Goal: Information Seeking & Learning: Learn about a topic

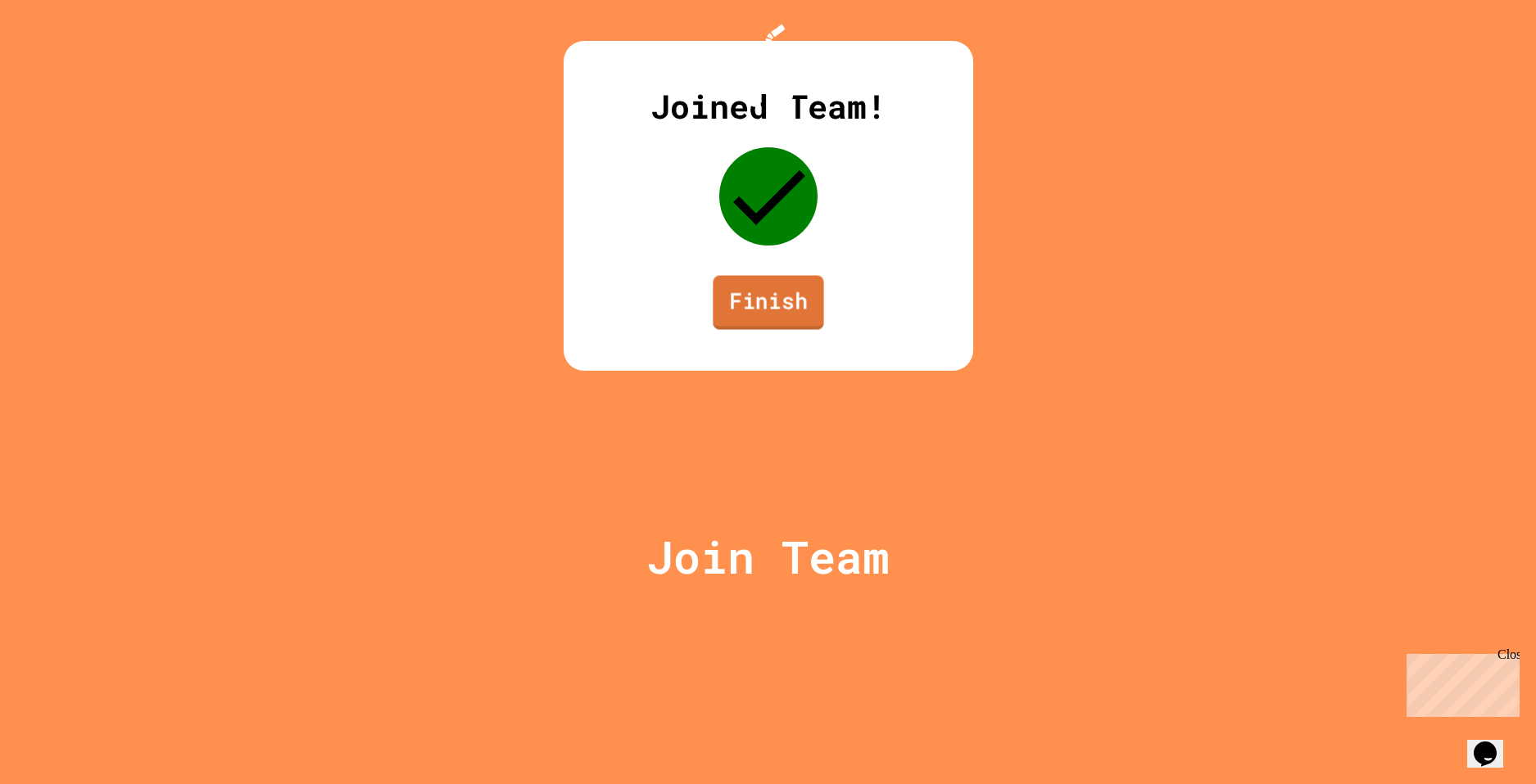
click at [787, 330] on link "Finish" at bounding box center [768, 303] width 111 height 54
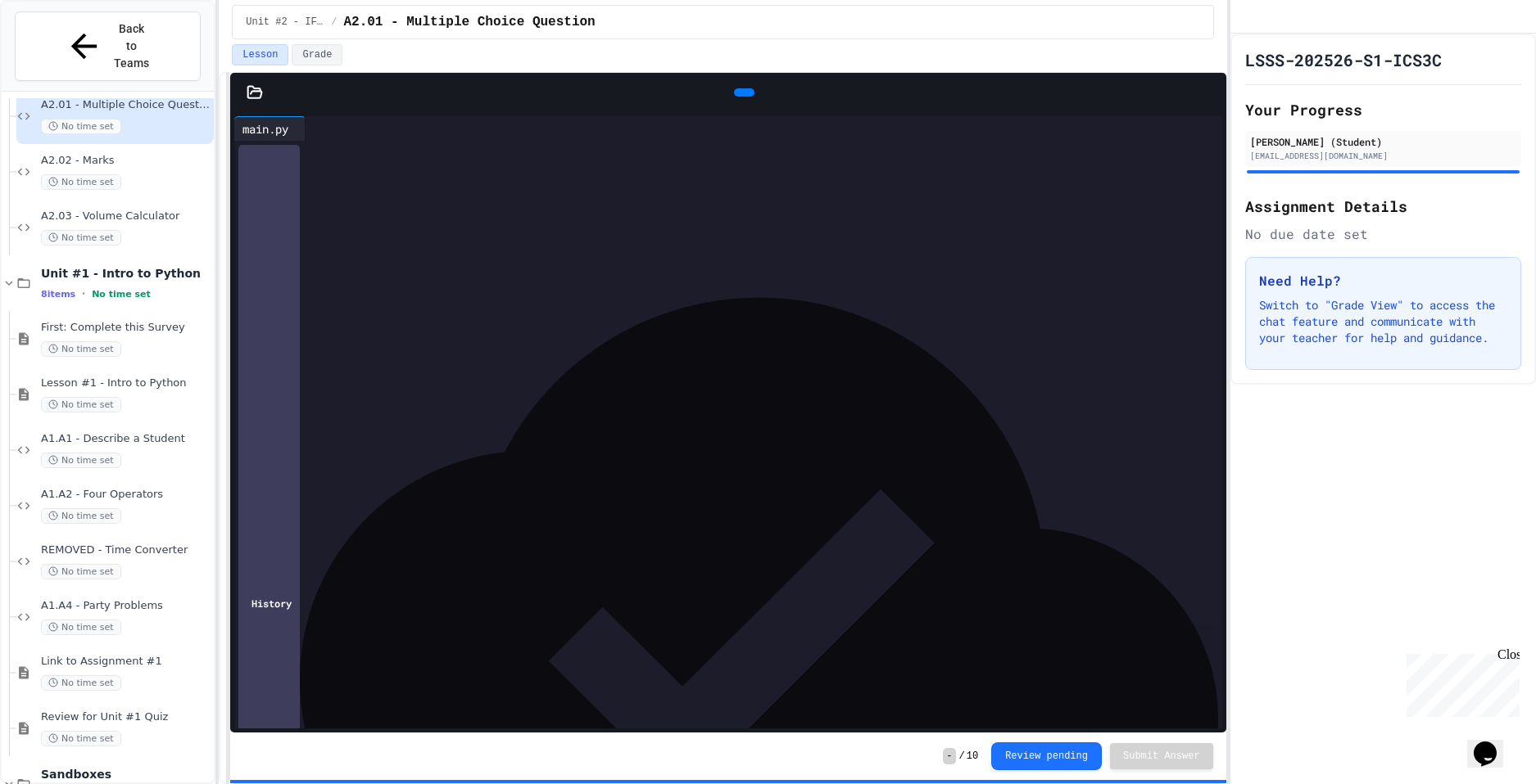
scroll to position [82, 0]
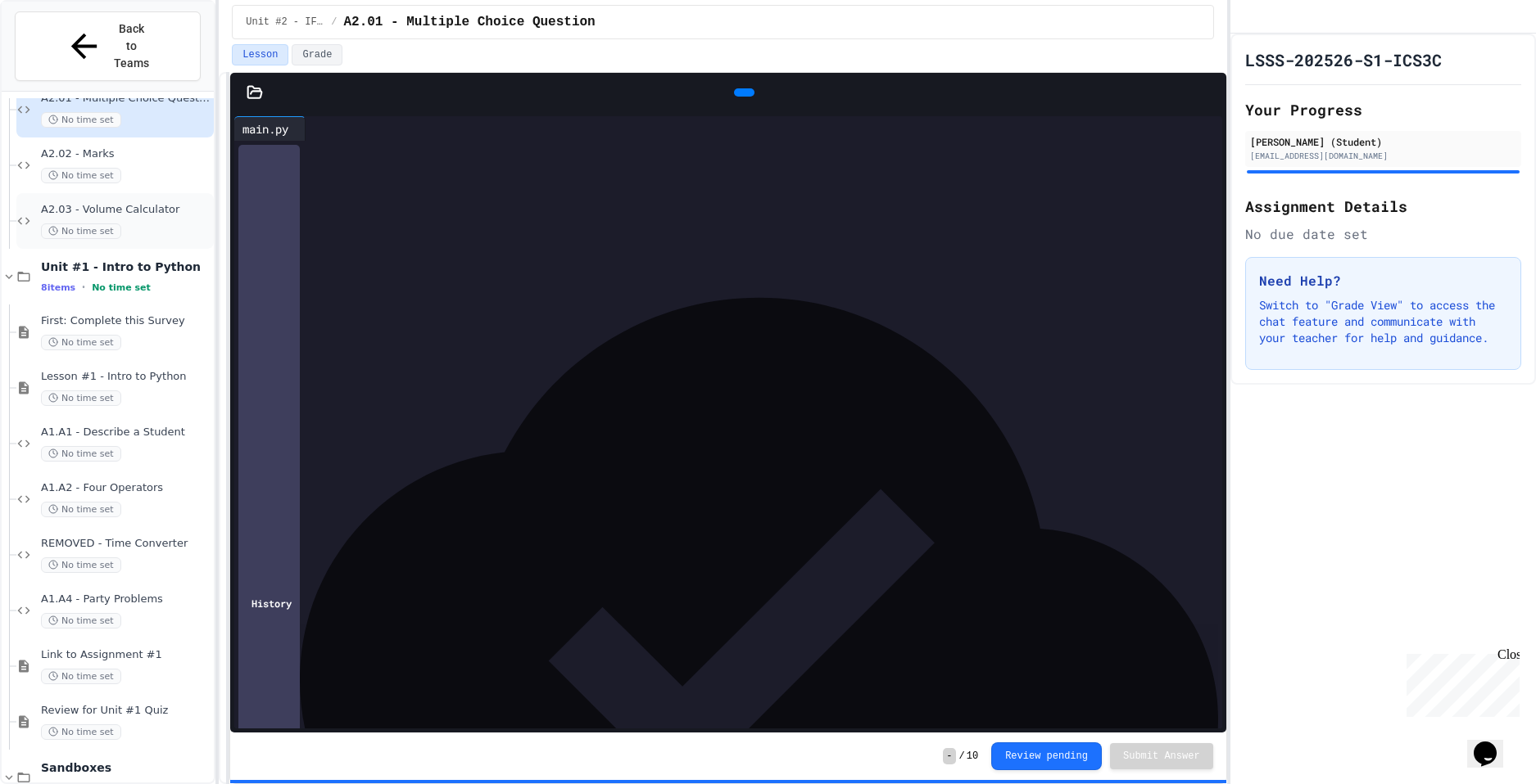
click at [101, 203] on div "A2.03 - Volume Calculator No time set" at bounding box center [126, 221] width 170 height 36
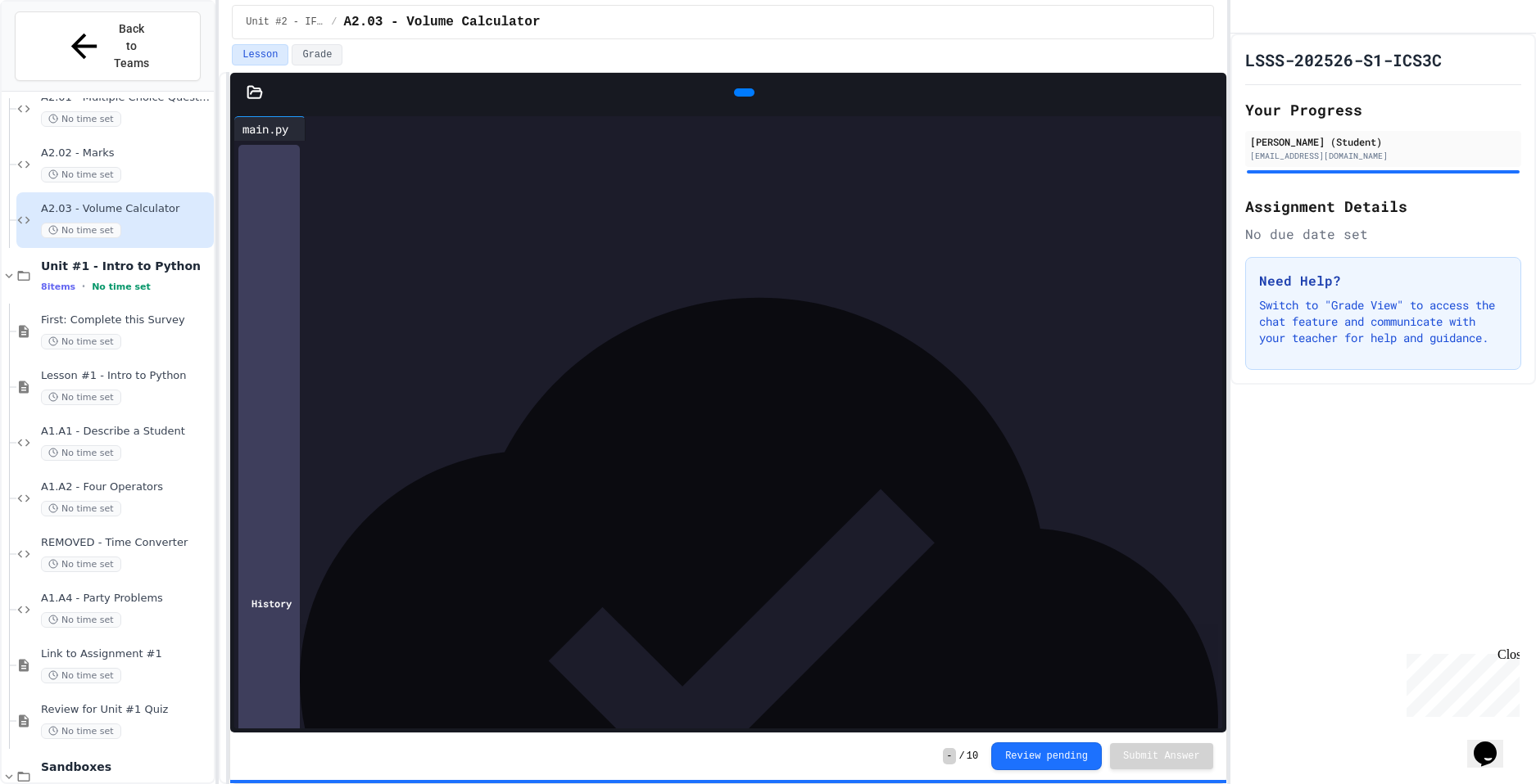
scroll to position [82, 0]
click at [111, 425] on div "A1.A1 - Describe a Student No time set" at bounding box center [126, 443] width 170 height 36
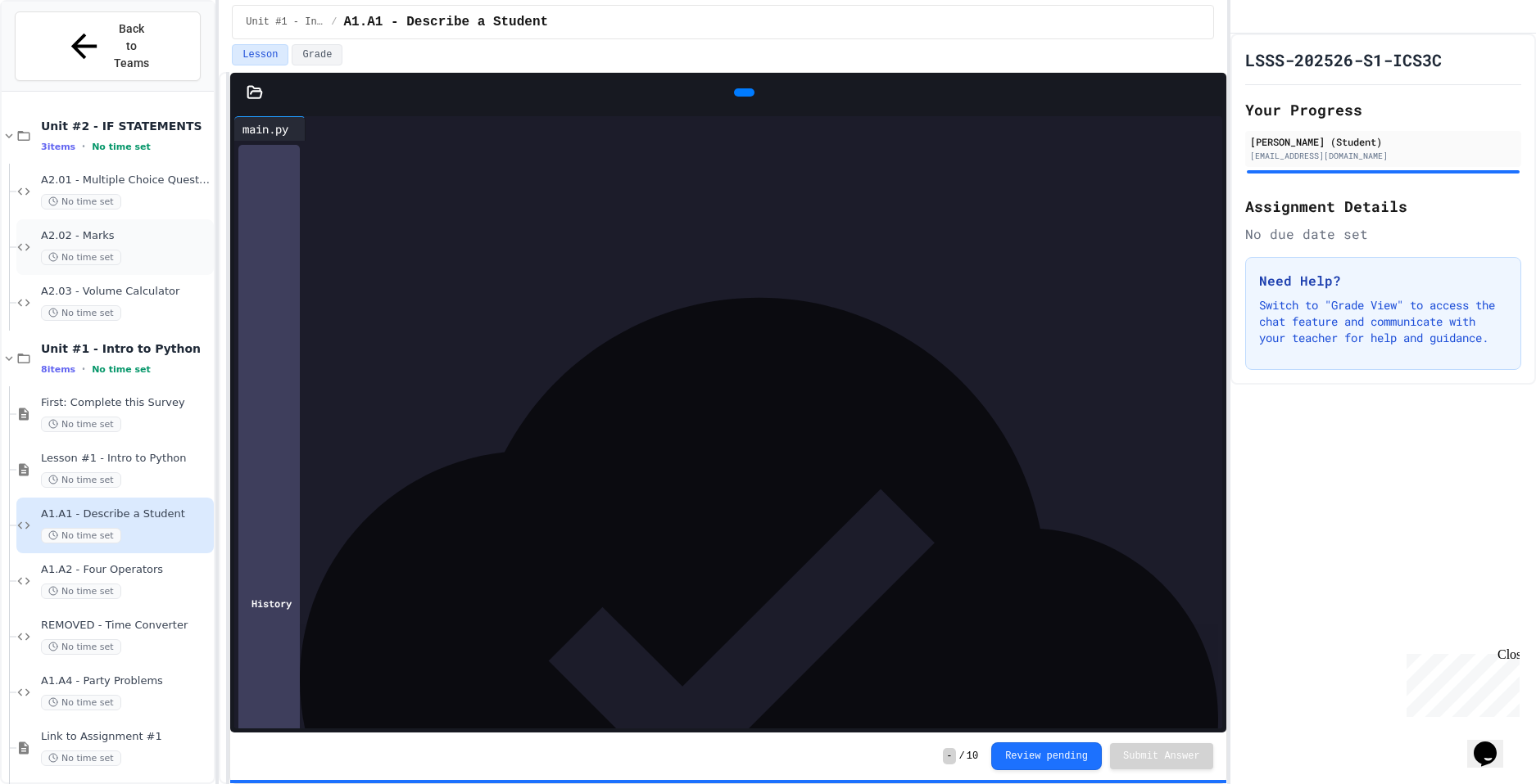
click at [122, 229] on span "A2.02 - Marks" at bounding box center [126, 236] width 170 height 14
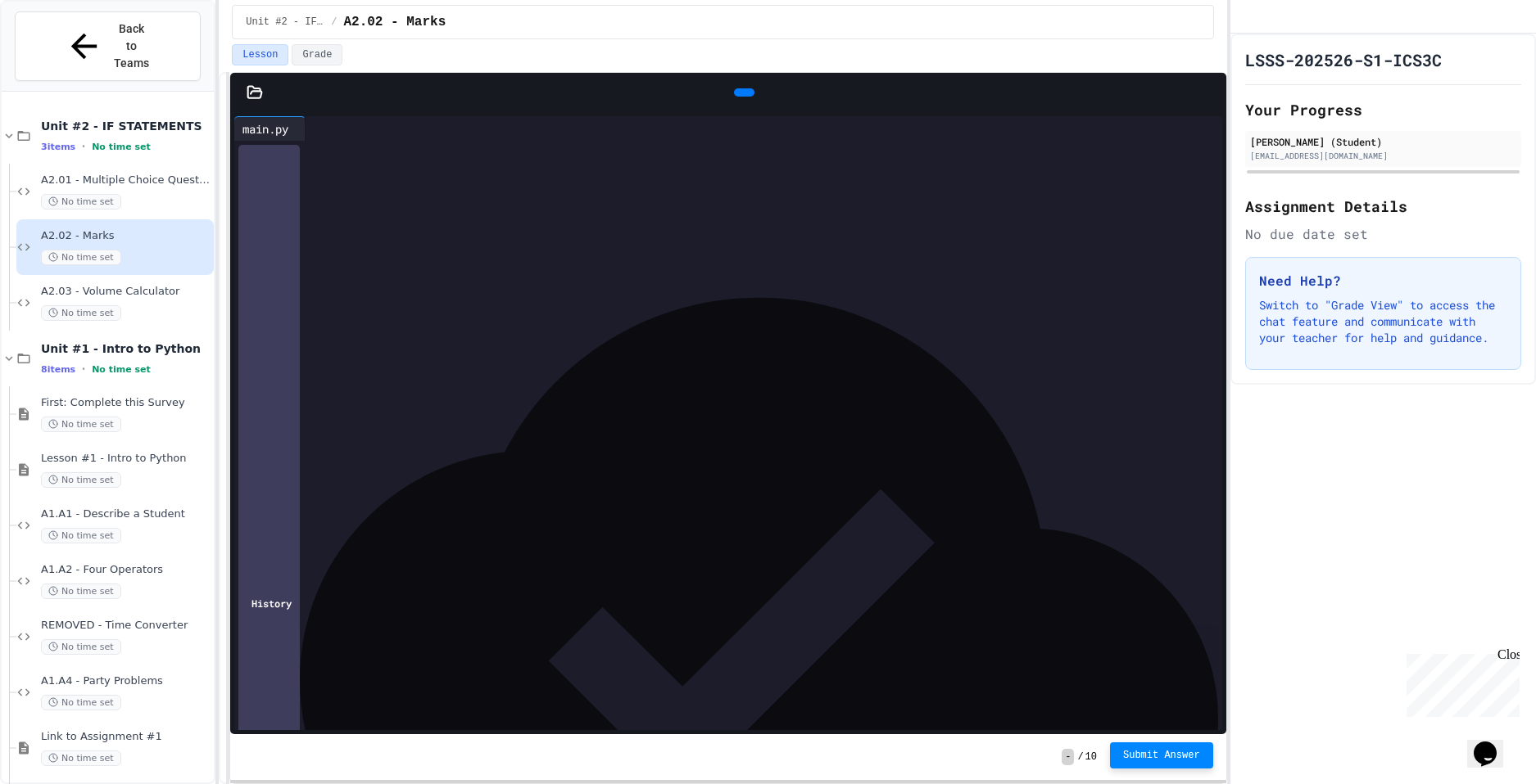
click at [1153, 755] on span "Submit Answer" at bounding box center [1161, 755] width 77 height 13
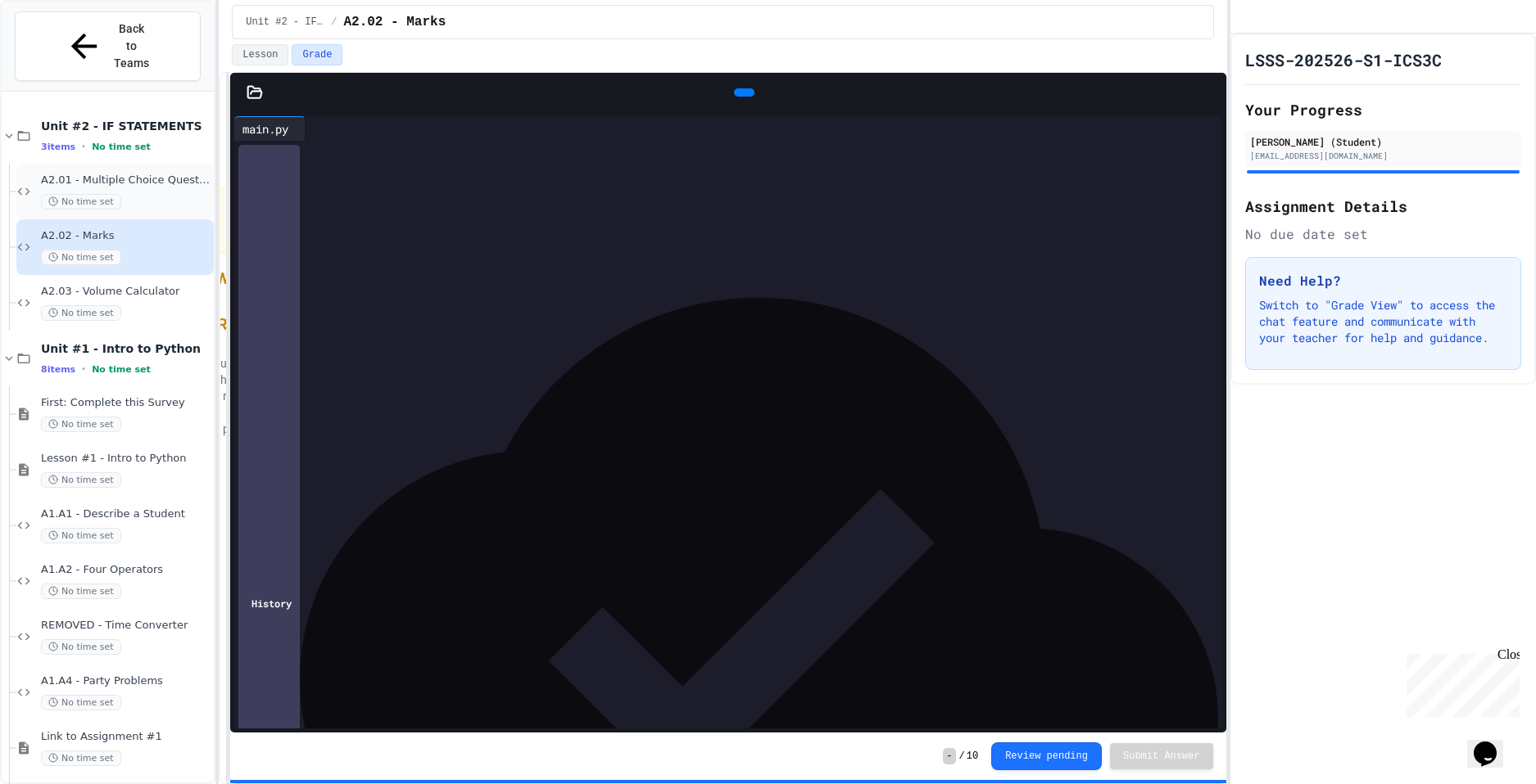
click at [102, 194] on span "No time set" at bounding box center [81, 202] width 80 height 16
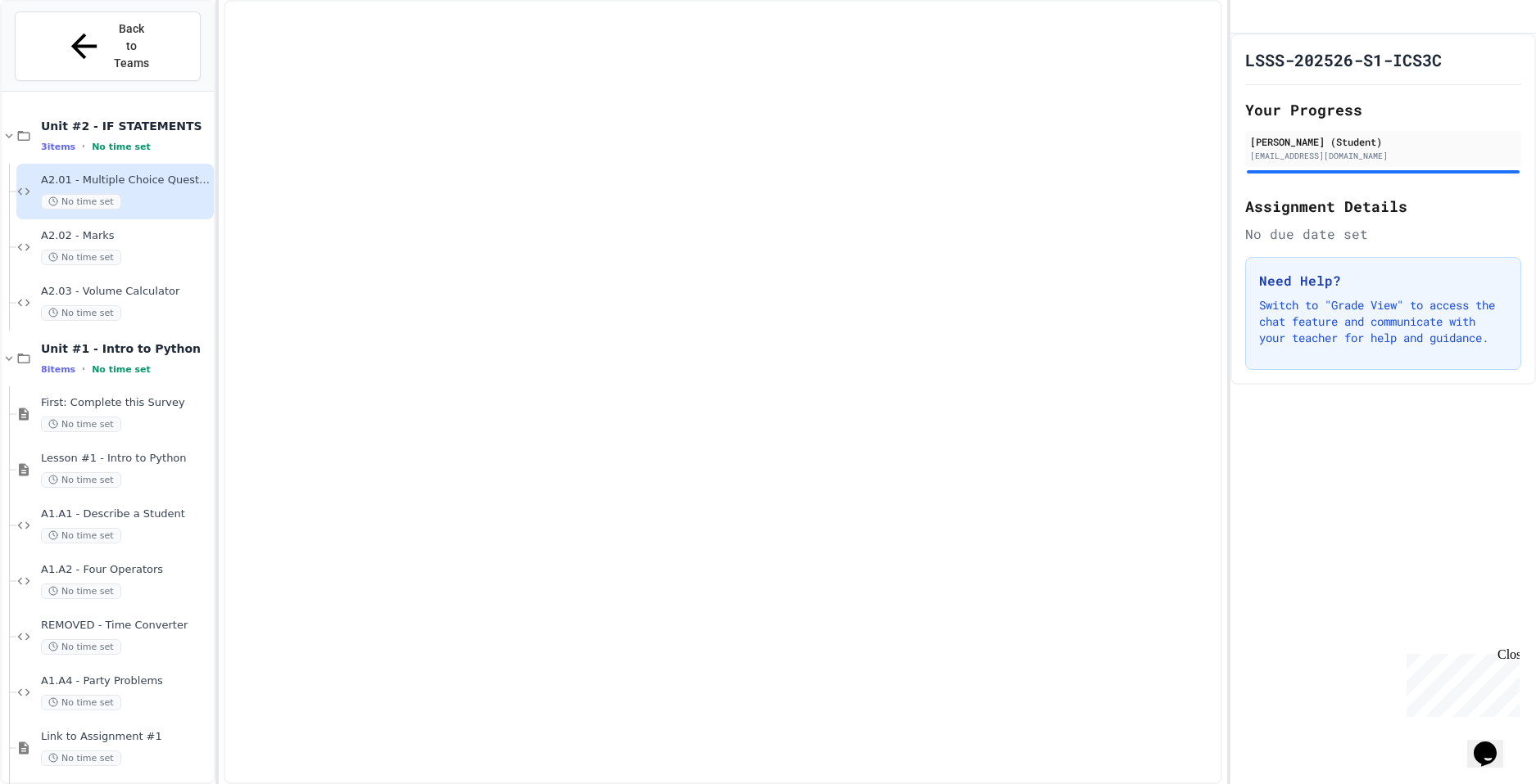
click at [139, 194] on div "No time set" at bounding box center [126, 202] width 170 height 16
click at [143, 229] on span "A2.02 - Marks" at bounding box center [126, 236] width 170 height 14
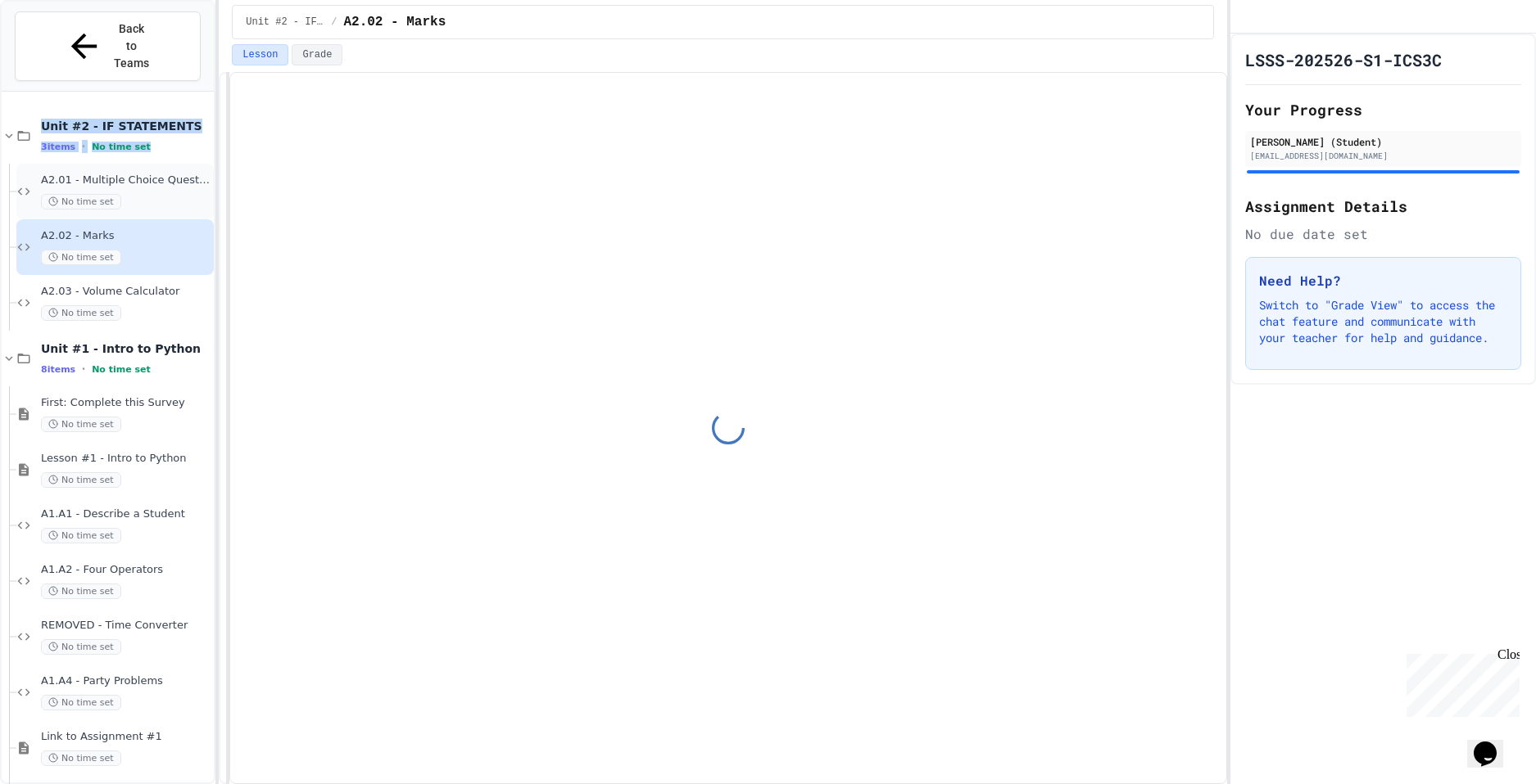
click at [109, 194] on span "No time set" at bounding box center [81, 202] width 80 height 16
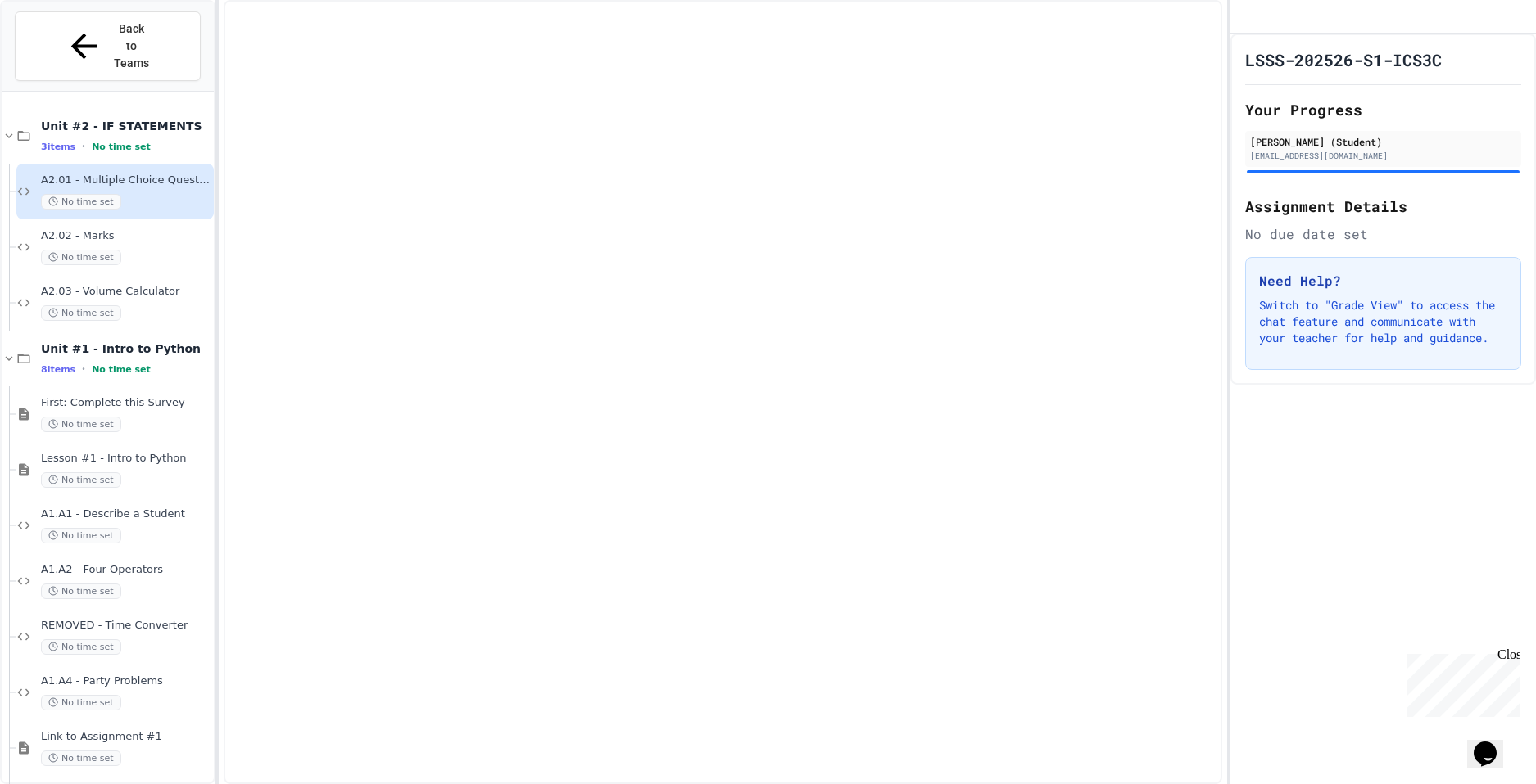
click at [109, 194] on span "No time set" at bounding box center [81, 202] width 80 height 16
click at [111, 119] on span "Unit #2 - IF STATEMENTS" at bounding box center [126, 126] width 170 height 15
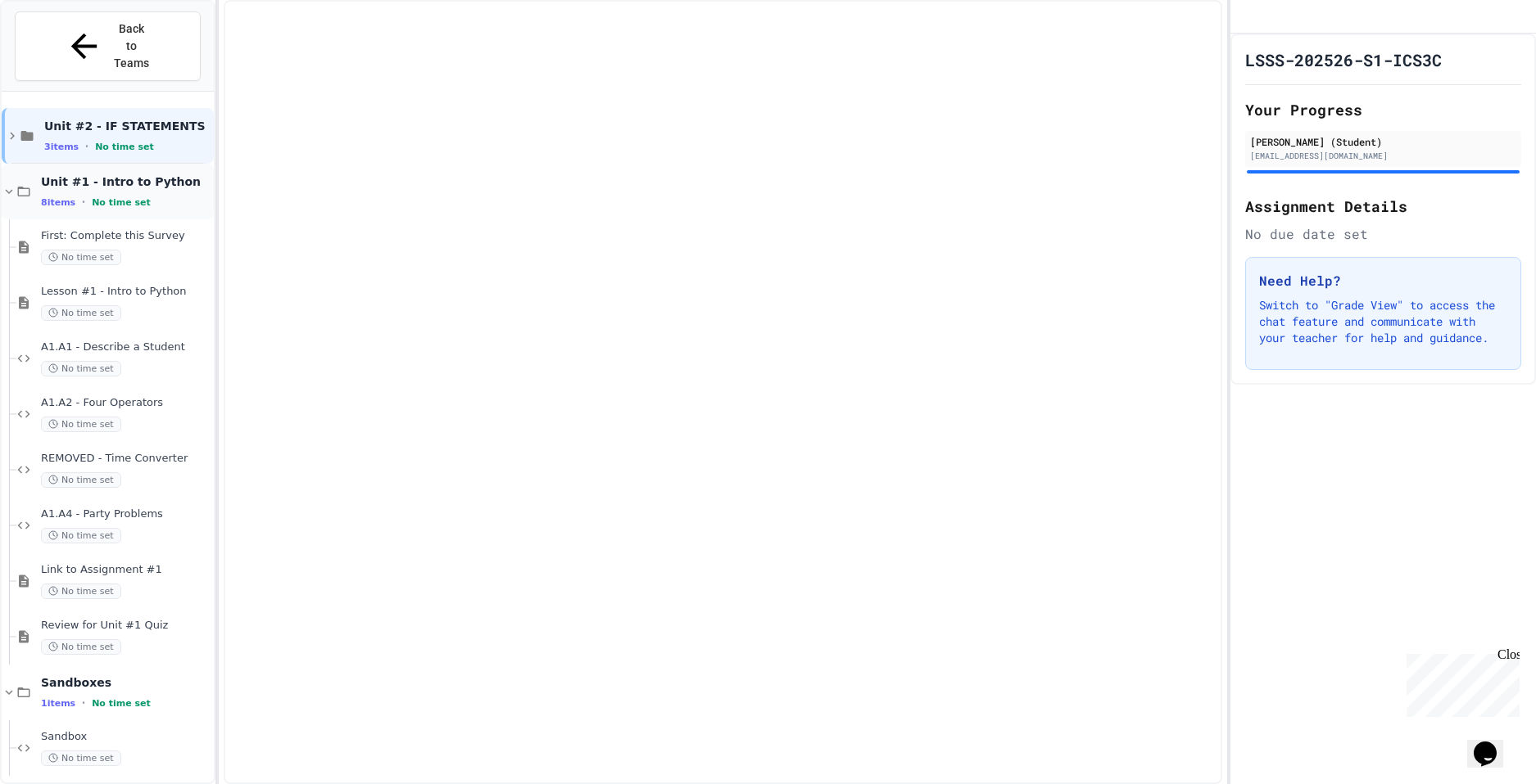
click at [110, 175] on span "Unit #1 - Intro to Python" at bounding box center [126, 182] width 170 height 15
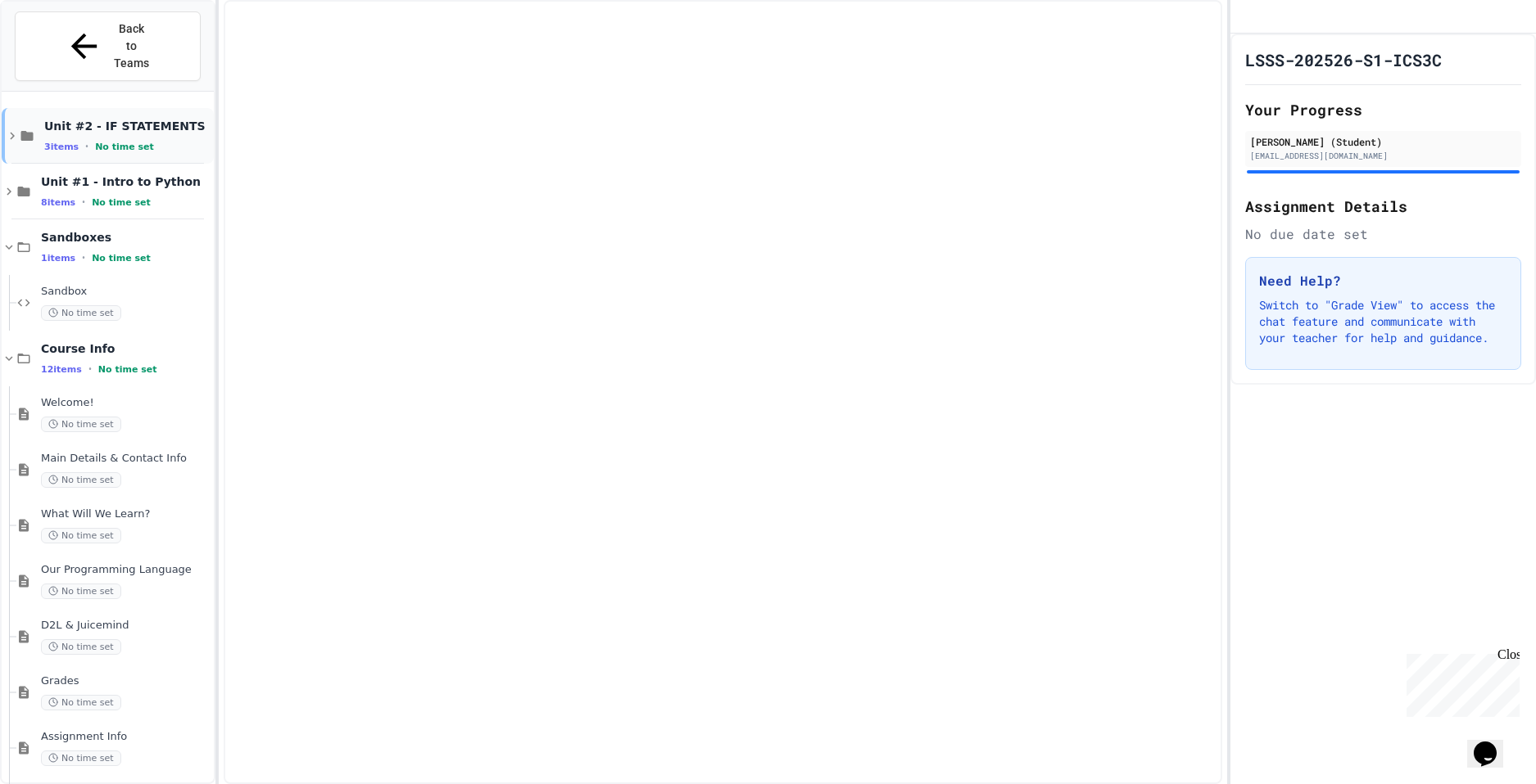
click at [120, 140] on div "3 items • No time set" at bounding box center [127, 146] width 166 height 13
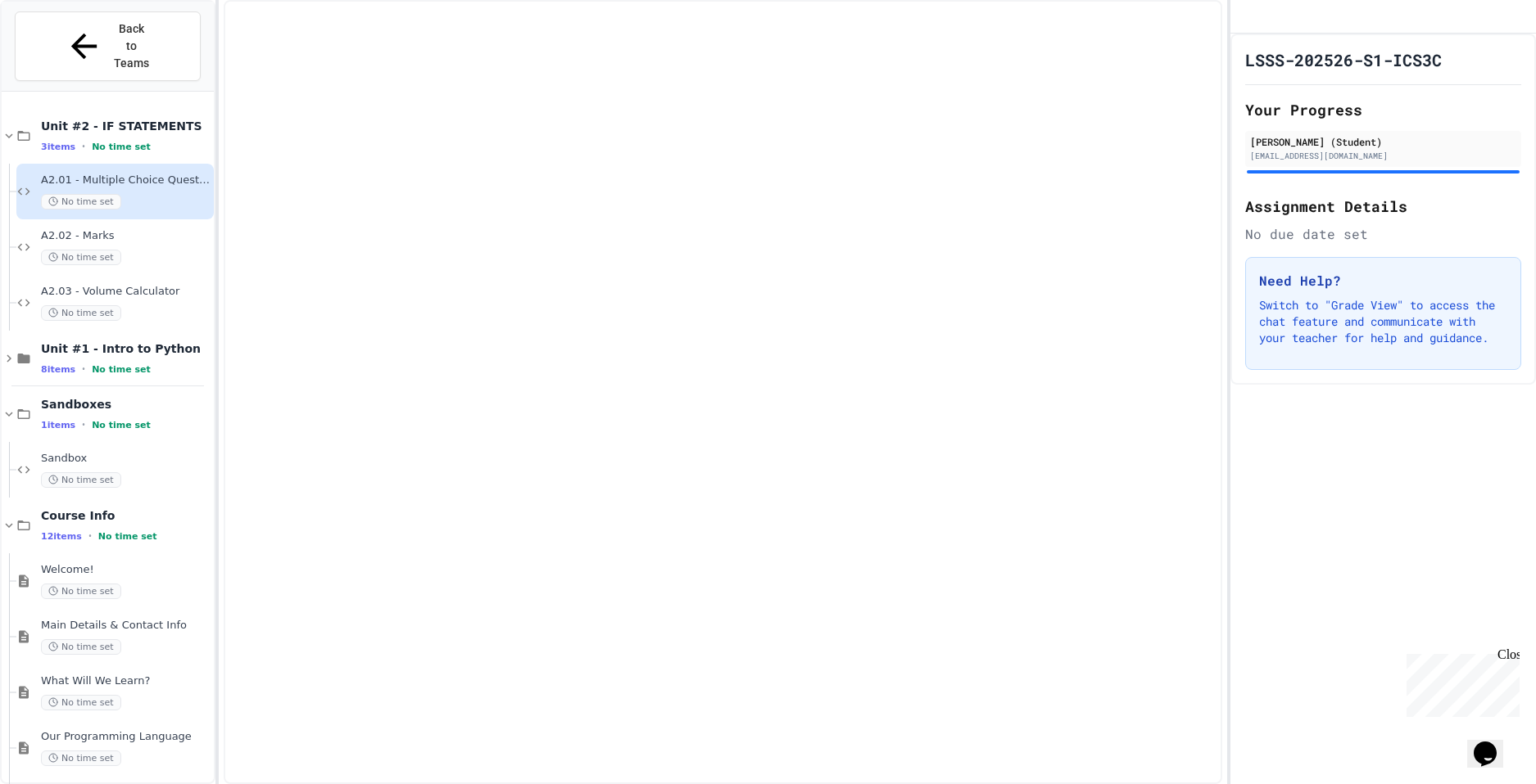
click at [120, 174] on div "A2.01 - Multiple Choice Question No time set" at bounding box center [126, 192] width 170 height 36
